Goal: Check status

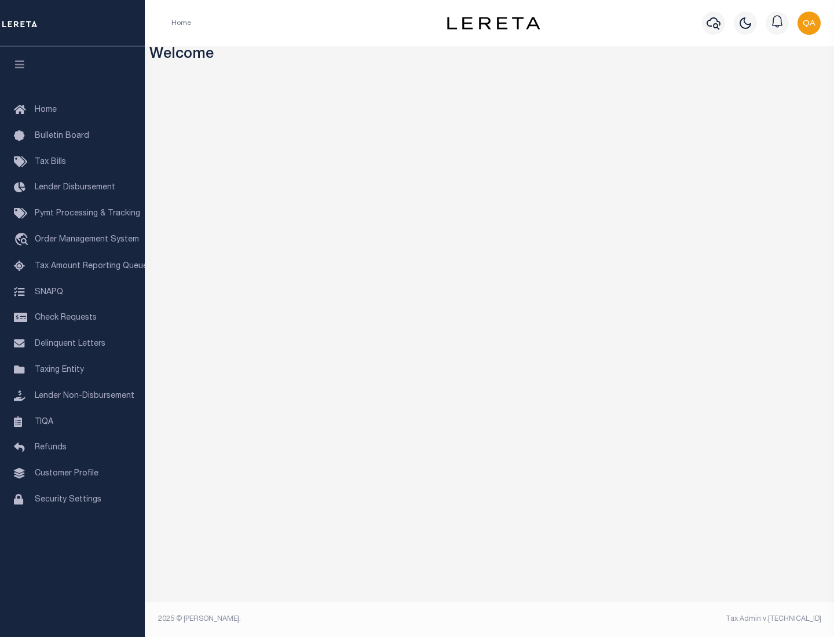
click at [72, 318] on span "Check Requests" at bounding box center [66, 318] width 62 height 8
select select "50"
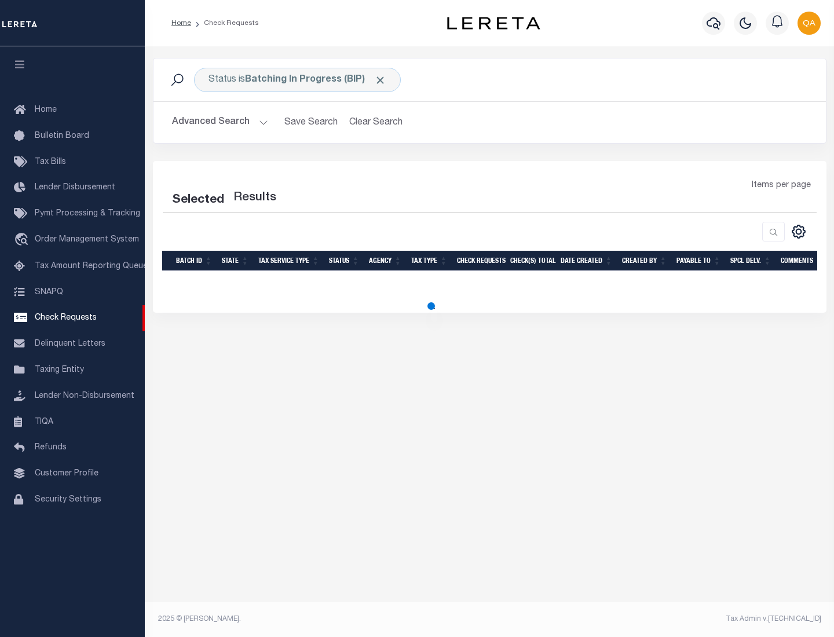
select select "50"
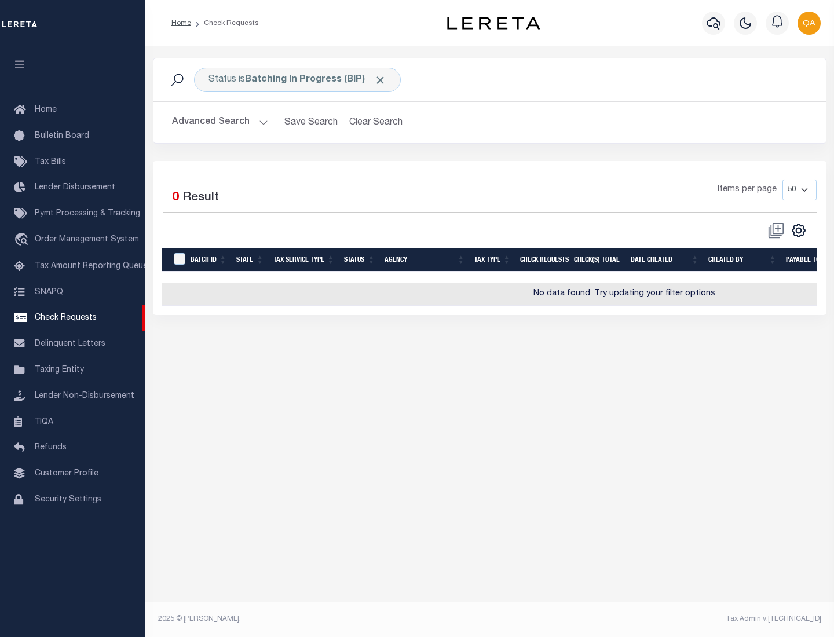
click at [380, 80] on span "Click to Remove" at bounding box center [380, 80] width 12 height 12
